Goal: Find specific page/section: Find specific page/section

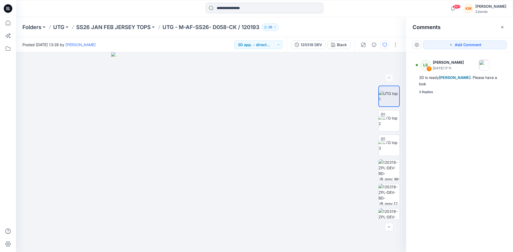
click at [225, 7] on input at bounding box center [265, 8] width 118 height 11
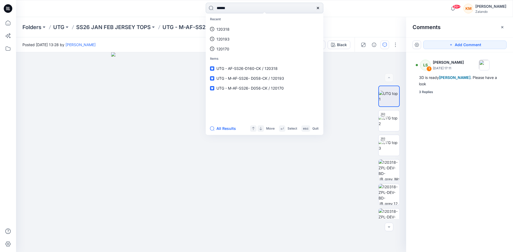
type input "******"
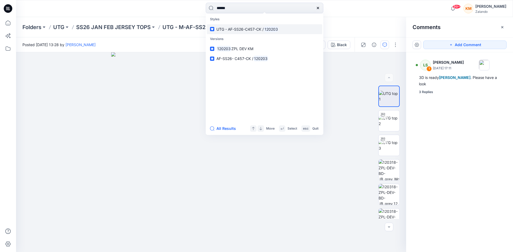
click at [230, 29] on span "UTG - AF-SS26-C457-CK /" at bounding box center [239, 29] width 47 height 5
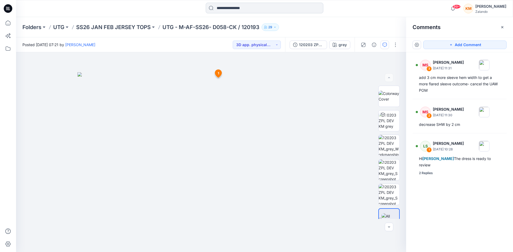
click at [230, 9] on input at bounding box center [265, 8] width 118 height 11
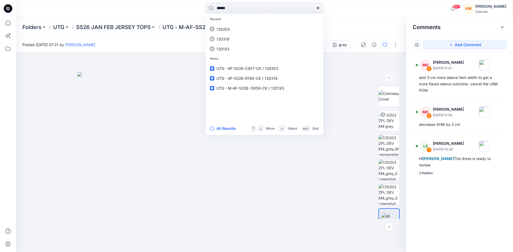
type input "******"
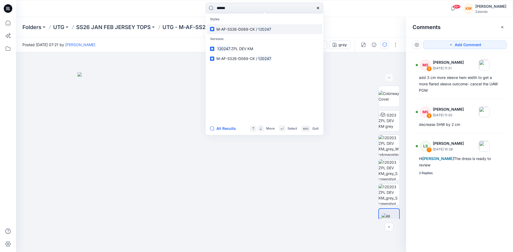
click at [231, 30] on span "M-AF-SS26-D089-CK /" at bounding box center [236, 29] width 41 height 5
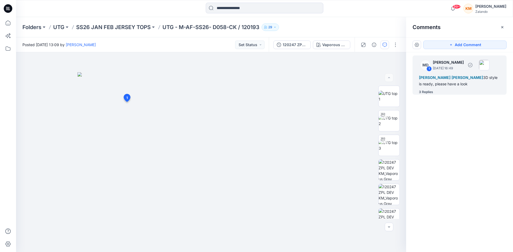
click at [462, 82] on div "Alexandre Ivan Almeida Fonseca Angel O'brien 3D style is ready, please have a l…" at bounding box center [459, 81] width 81 height 13
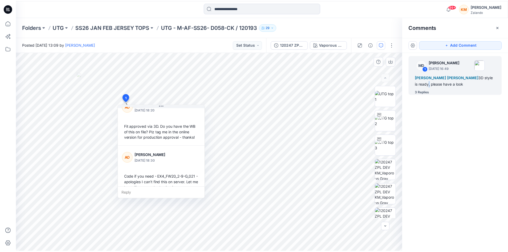
scroll to position [122, 0]
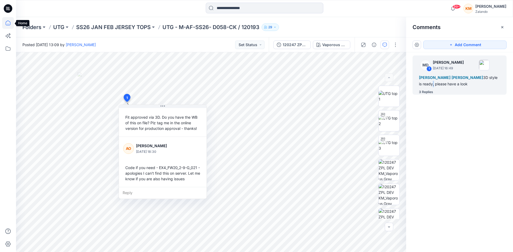
click at [7, 22] on icon at bounding box center [8, 23] width 12 height 12
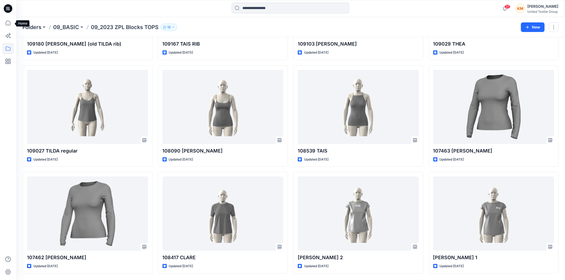
click at [7, 25] on icon at bounding box center [8, 23] width 12 height 12
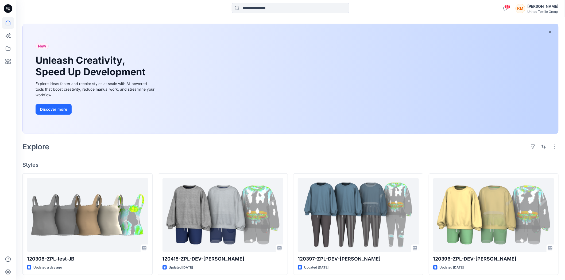
scroll to position [52, 0]
